Goal: Task Accomplishment & Management: Complete application form

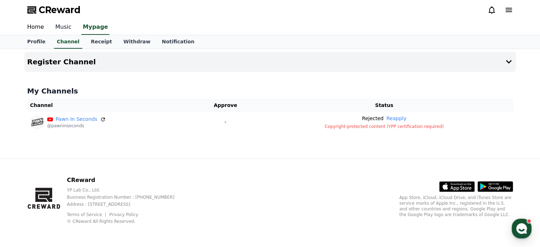
click at [51, 28] on link "Music" at bounding box center [64, 27] width 28 height 15
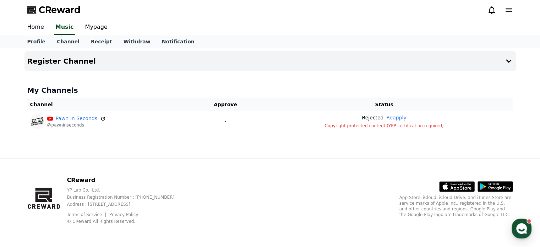
click at [29, 33] on link "Home" at bounding box center [36, 27] width 28 height 15
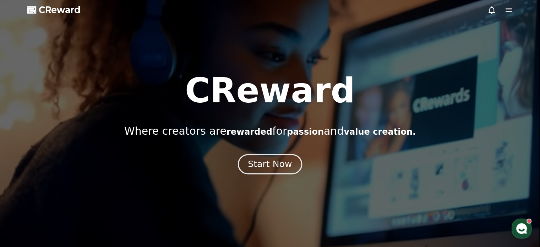
click at [271, 158] on div "Start Now" at bounding box center [270, 164] width 44 height 12
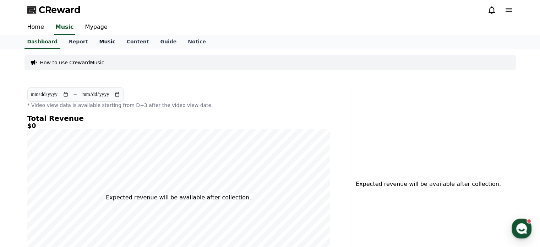
click at [104, 38] on link "Music" at bounding box center [106, 42] width 27 height 14
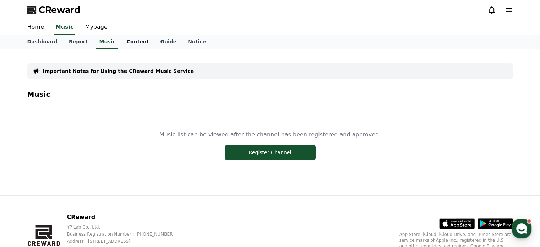
click at [126, 43] on link "Content" at bounding box center [138, 42] width 34 height 14
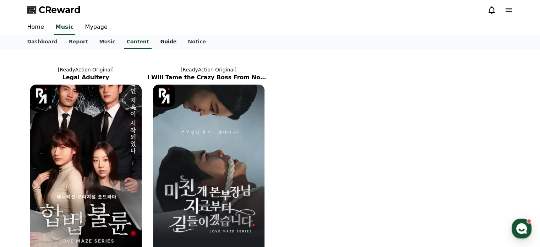
click at [155, 37] on link "Guide" at bounding box center [169, 42] width 28 height 14
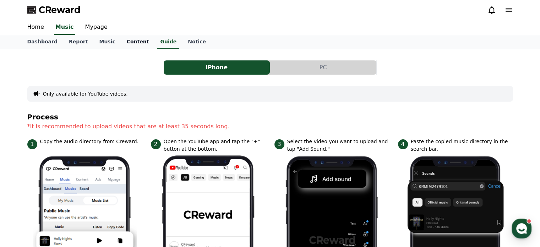
click at [130, 41] on link "Content" at bounding box center [138, 42] width 34 height 14
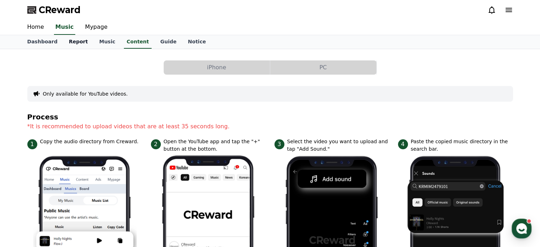
click at [71, 39] on link "Report" at bounding box center [78, 42] width 31 height 14
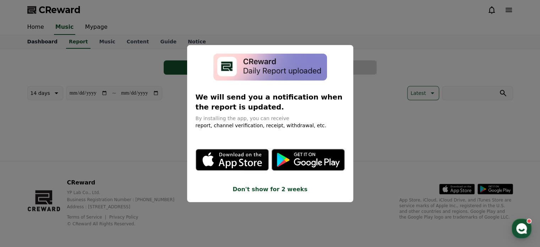
click at [49, 39] on button "close modal" at bounding box center [270, 123] width 540 height 247
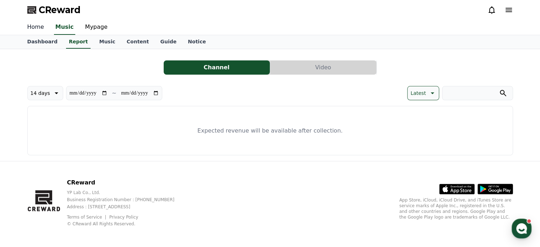
click at [40, 33] on link "Home" at bounding box center [36, 27] width 28 height 15
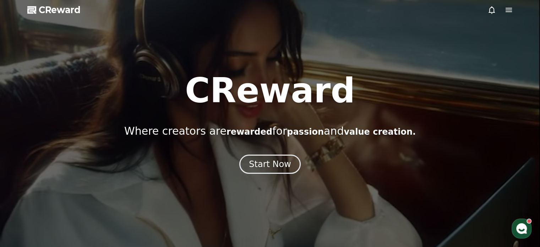
click at [32, 31] on div at bounding box center [270, 123] width 540 height 247
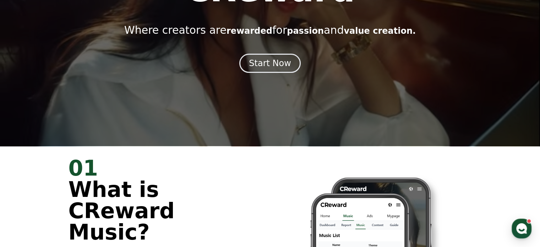
scroll to position [107, 0]
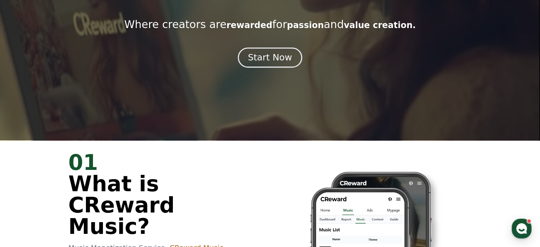
click at [287, 58] on div "Start Now" at bounding box center [270, 58] width 44 height 12
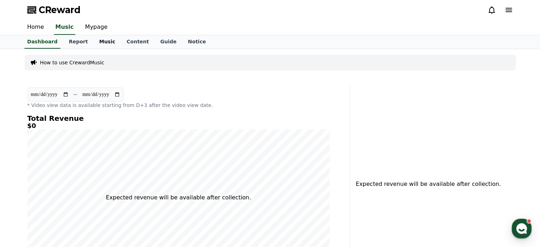
click at [104, 41] on link "Music" at bounding box center [106, 42] width 27 height 14
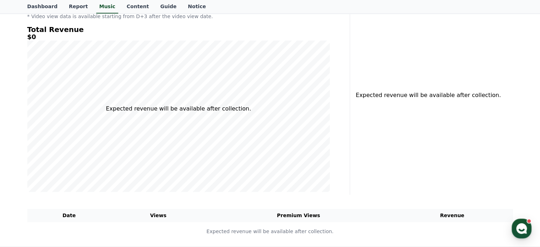
scroll to position [99, 0]
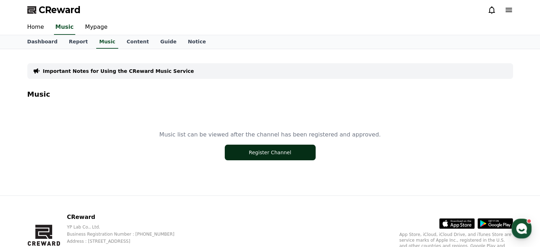
click at [282, 148] on button "Register Channel" at bounding box center [270, 153] width 91 height 16
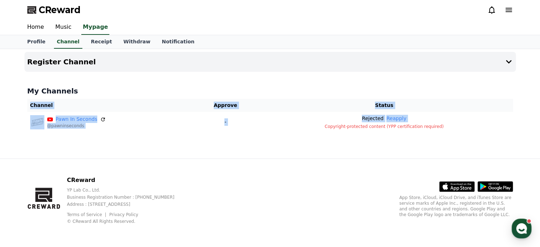
drag, startPoint x: 318, startPoint y: 128, endPoint x: 446, endPoint y: 141, distance: 127.9
click at [420, 133] on div "My Channels Channel Approve Status Pawn In Seconds @pawninseconds - Rejected Re…" at bounding box center [271, 109] width 492 height 52
click at [446, 140] on div "Register Channel My Channels Channel Approve Status Pawn In Seconds @pawninseco…" at bounding box center [270, 103] width 497 height 109
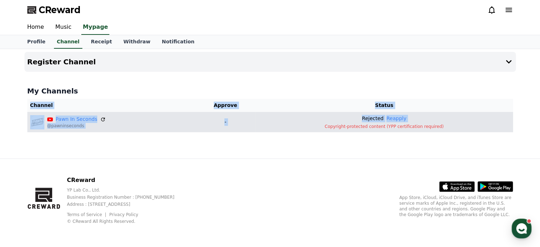
click at [435, 130] on td "Rejected Reapply Copyright-protected content (YPP certification required)" at bounding box center [385, 122] width 258 height 20
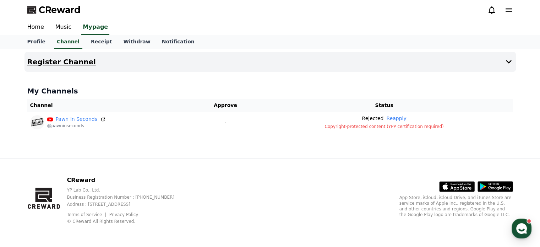
click at [321, 55] on button "Register Channel" at bounding box center [271, 62] width 492 height 20
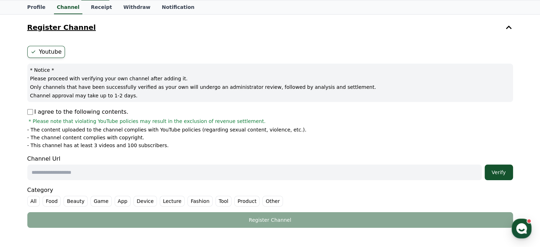
scroll to position [36, 0]
